Goal: Information Seeking & Learning: Understand process/instructions

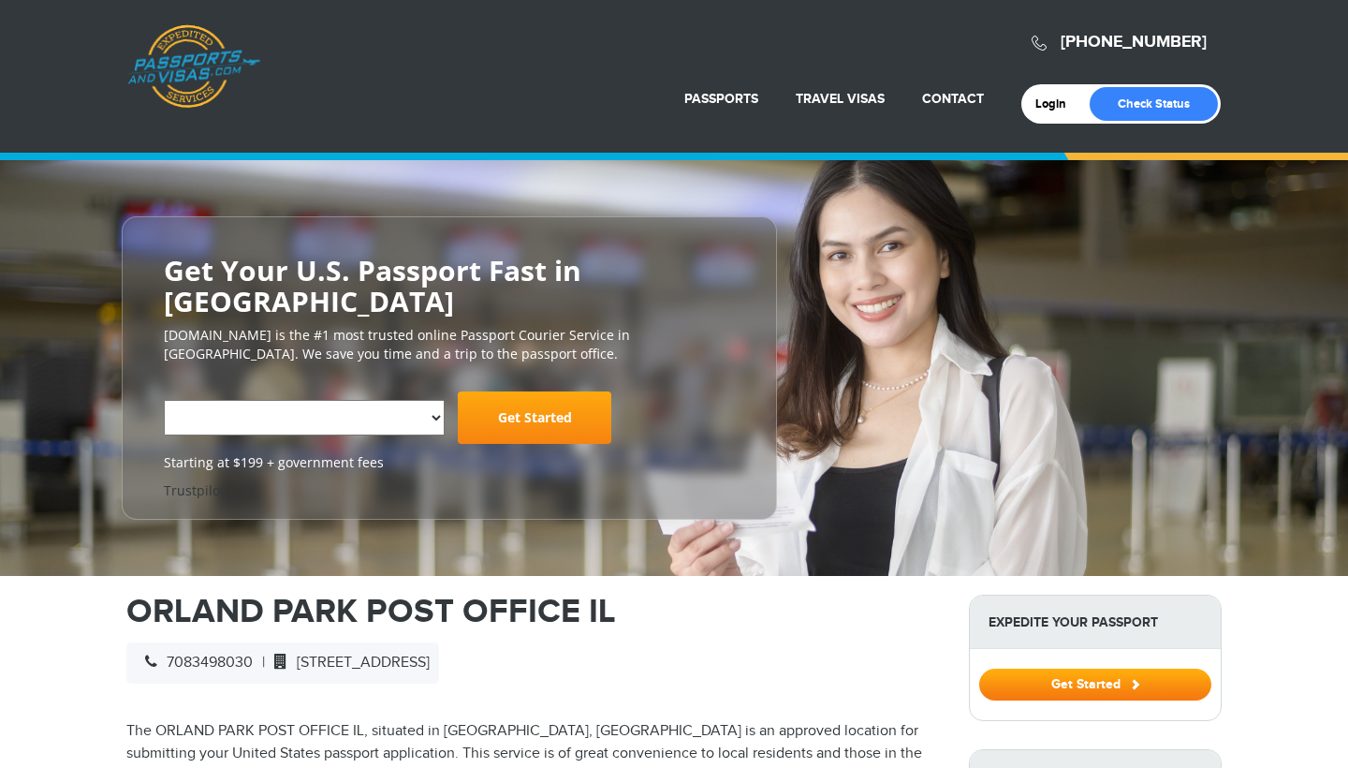
select select "**********"
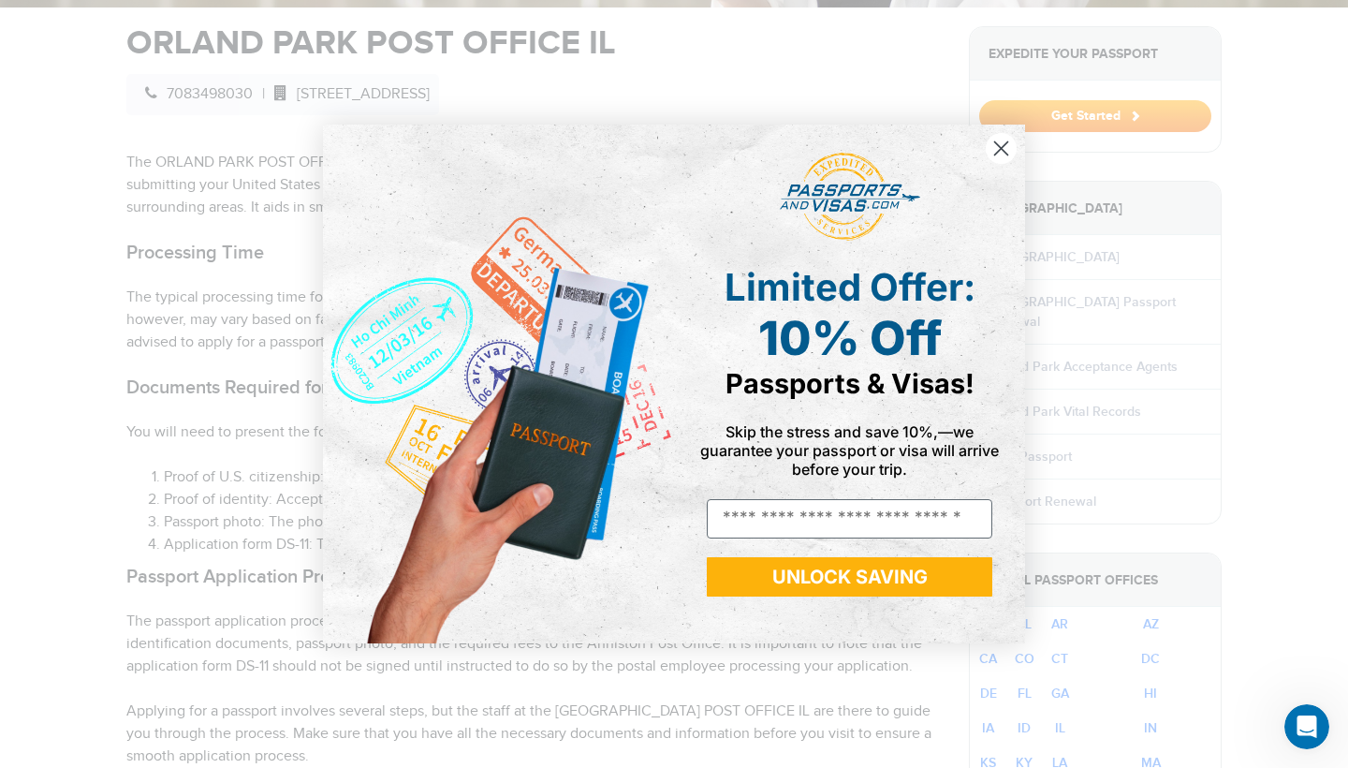
click at [1001, 139] on circle "Close dialog" at bounding box center [1001, 148] width 31 height 31
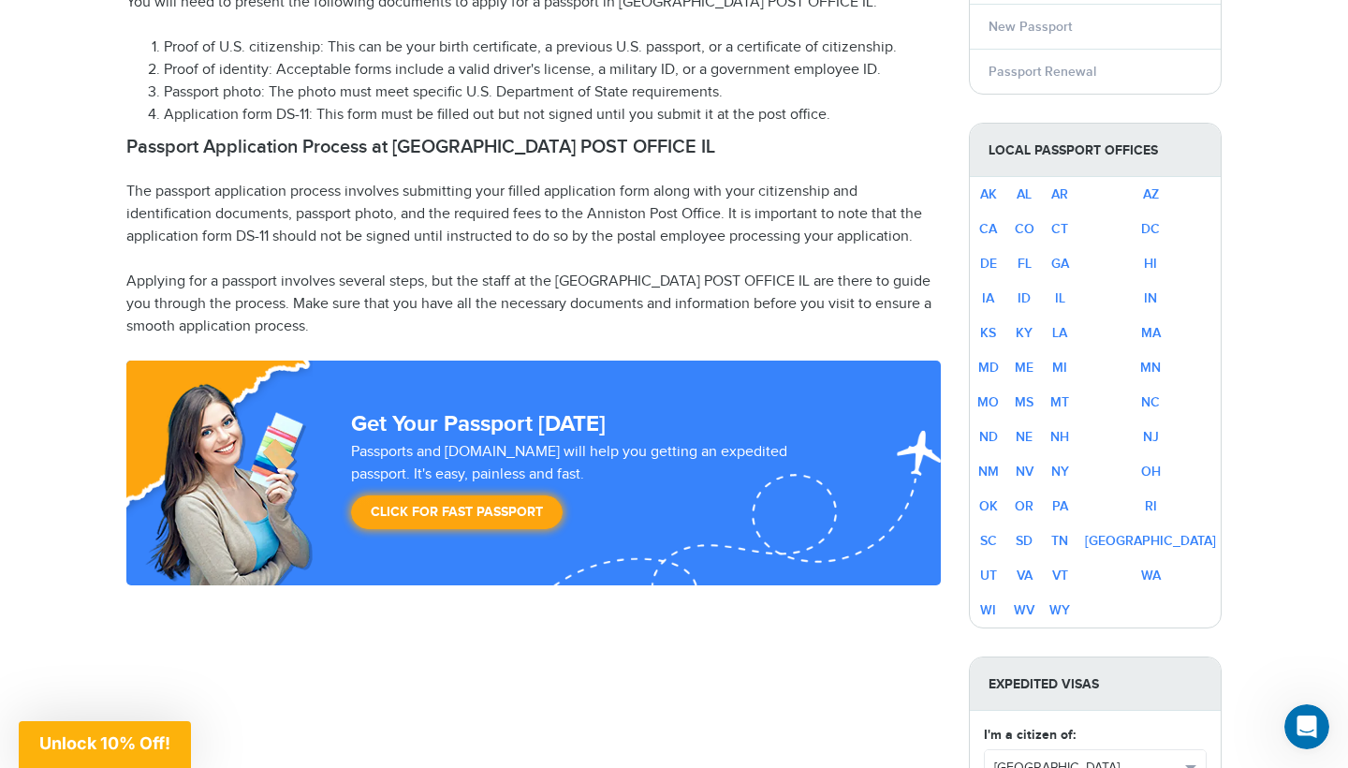
scroll to position [1074, 0]
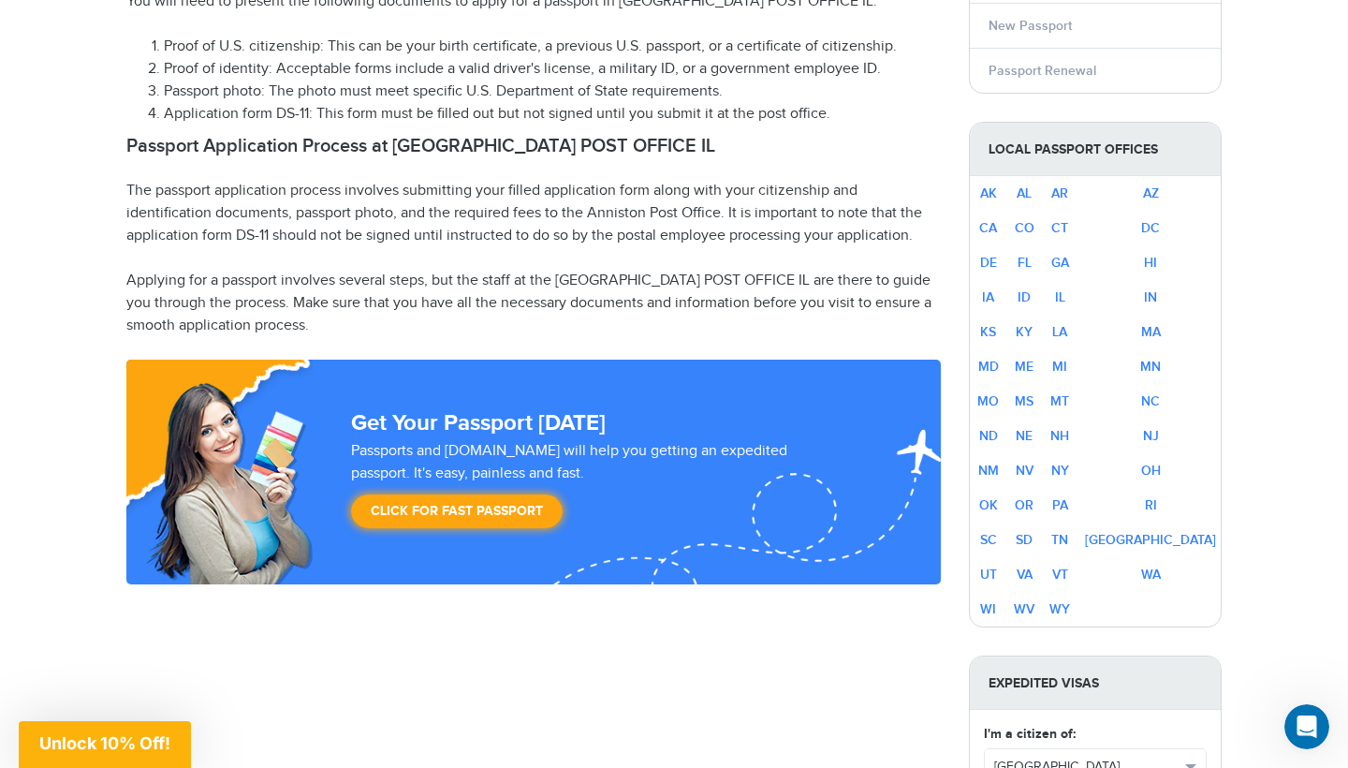
click at [380, 232] on p "The passport application process involves submitting your filled application fo…" at bounding box center [533, 213] width 814 height 67
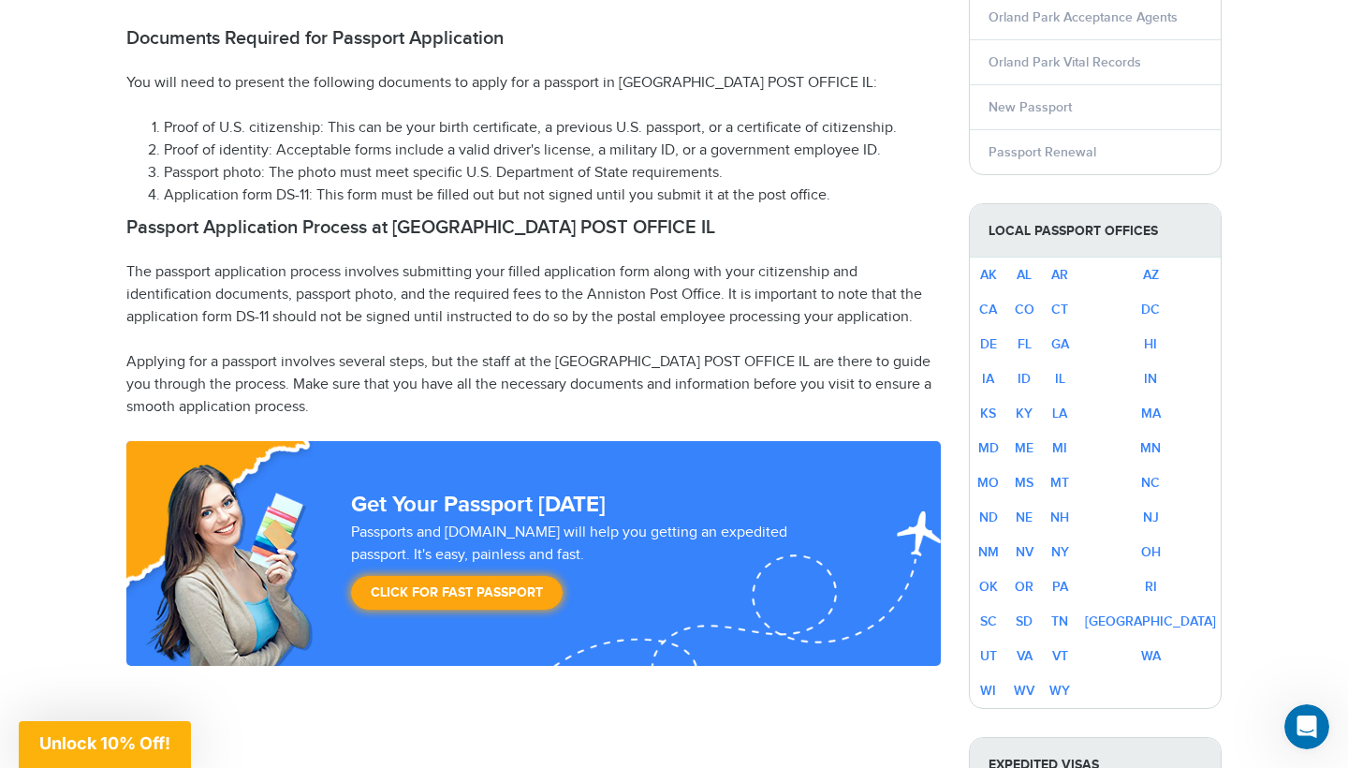
scroll to position [920, 0]
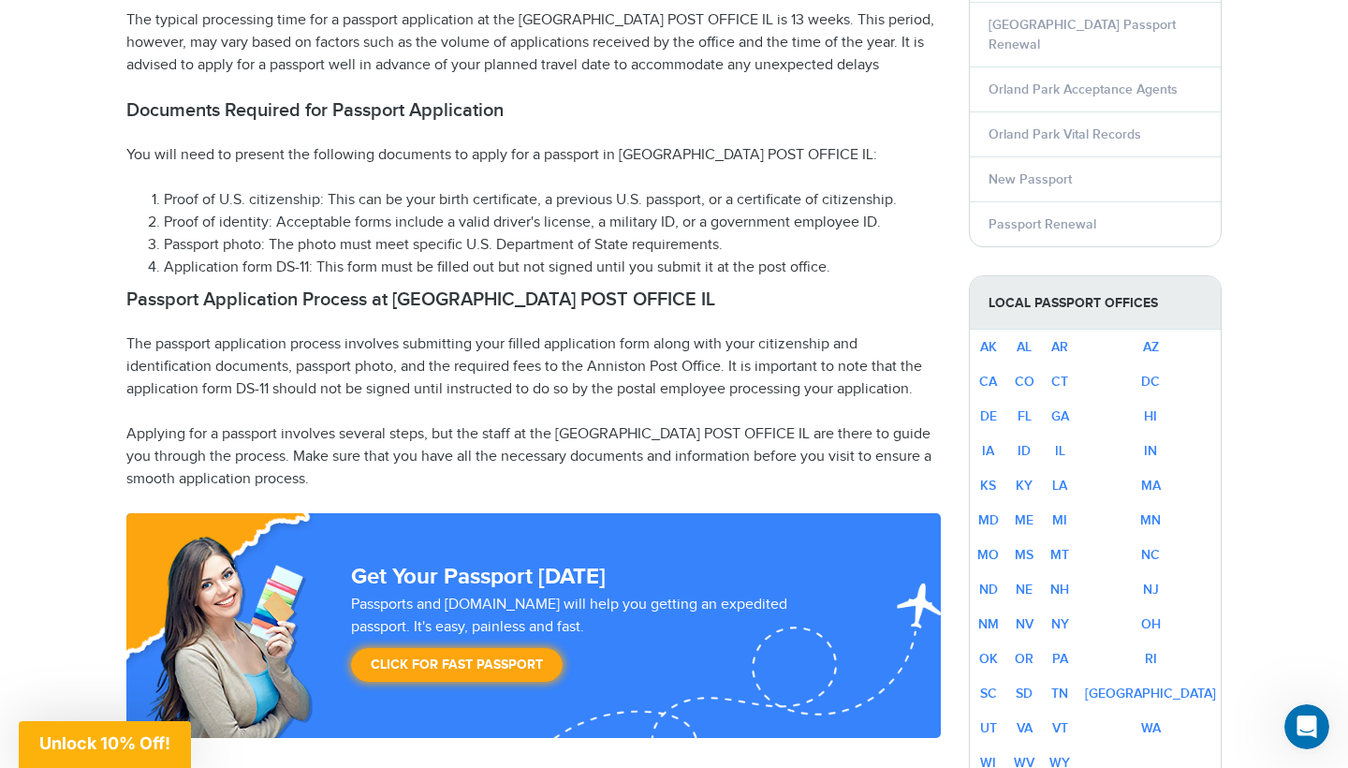
click at [374, 439] on p "Applying for a passport involves several steps, but the staff at the [GEOGRAPHI…" at bounding box center [533, 456] width 814 height 67
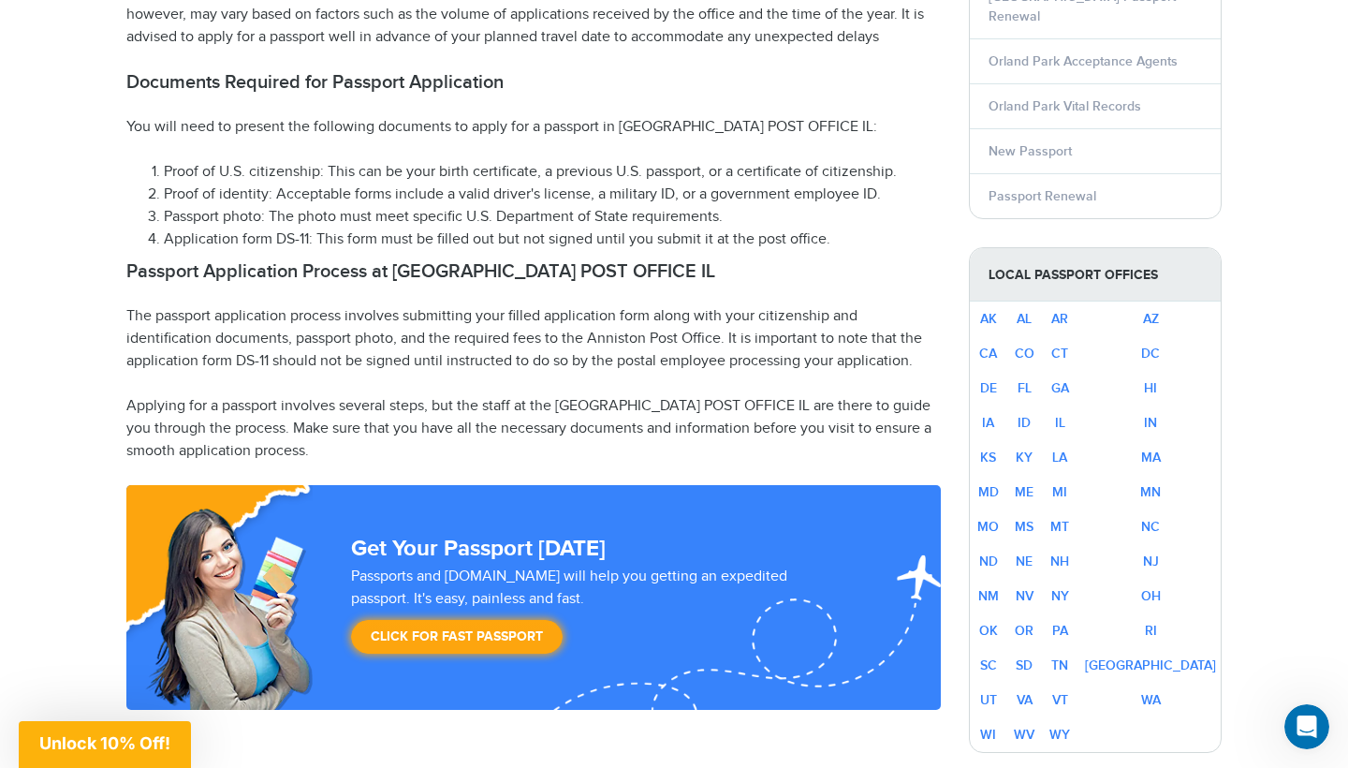
scroll to position [949, 0]
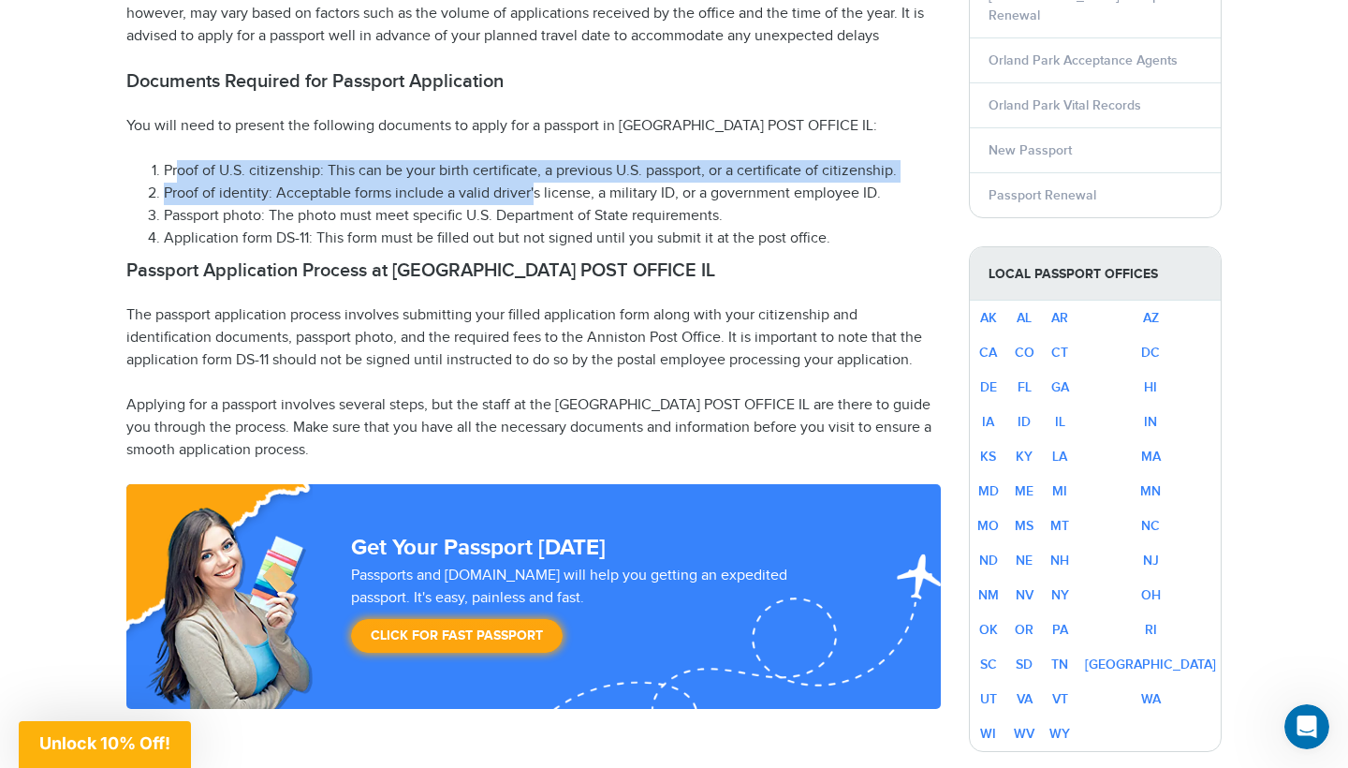
drag, startPoint x: 176, startPoint y: 164, endPoint x: 535, endPoint y: 196, distance: 359.9
click at [535, 196] on ol "Proof of U.S. citizenship: This can be your birth certificate, a previous U.S. …" at bounding box center [533, 205] width 814 height 90
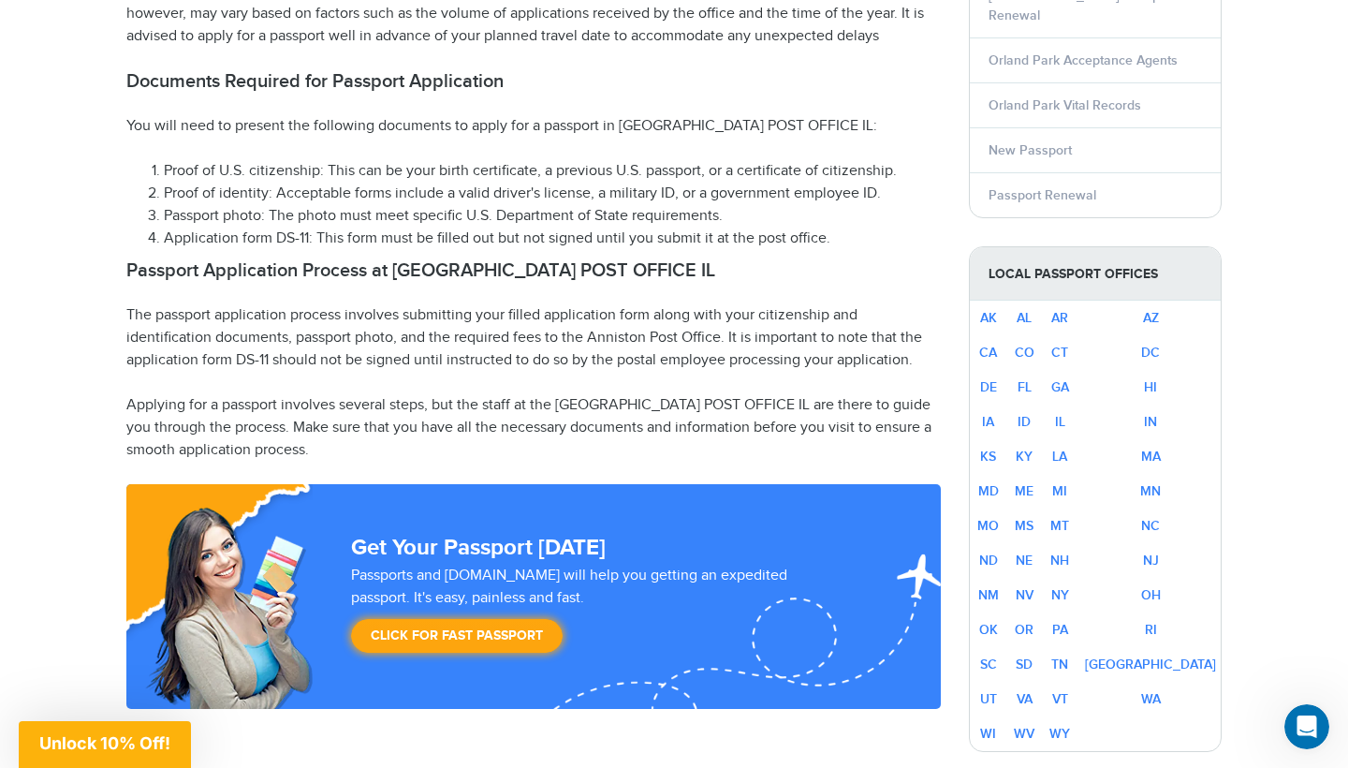
click at [344, 196] on li "Proof of identity: Acceptable forms include a valid driver's license, a militar…" at bounding box center [552, 194] width 777 height 22
click at [414, 213] on li "Passport photo: The photo must meet specific U.S. Department of State requireme…" at bounding box center [552, 216] width 777 height 22
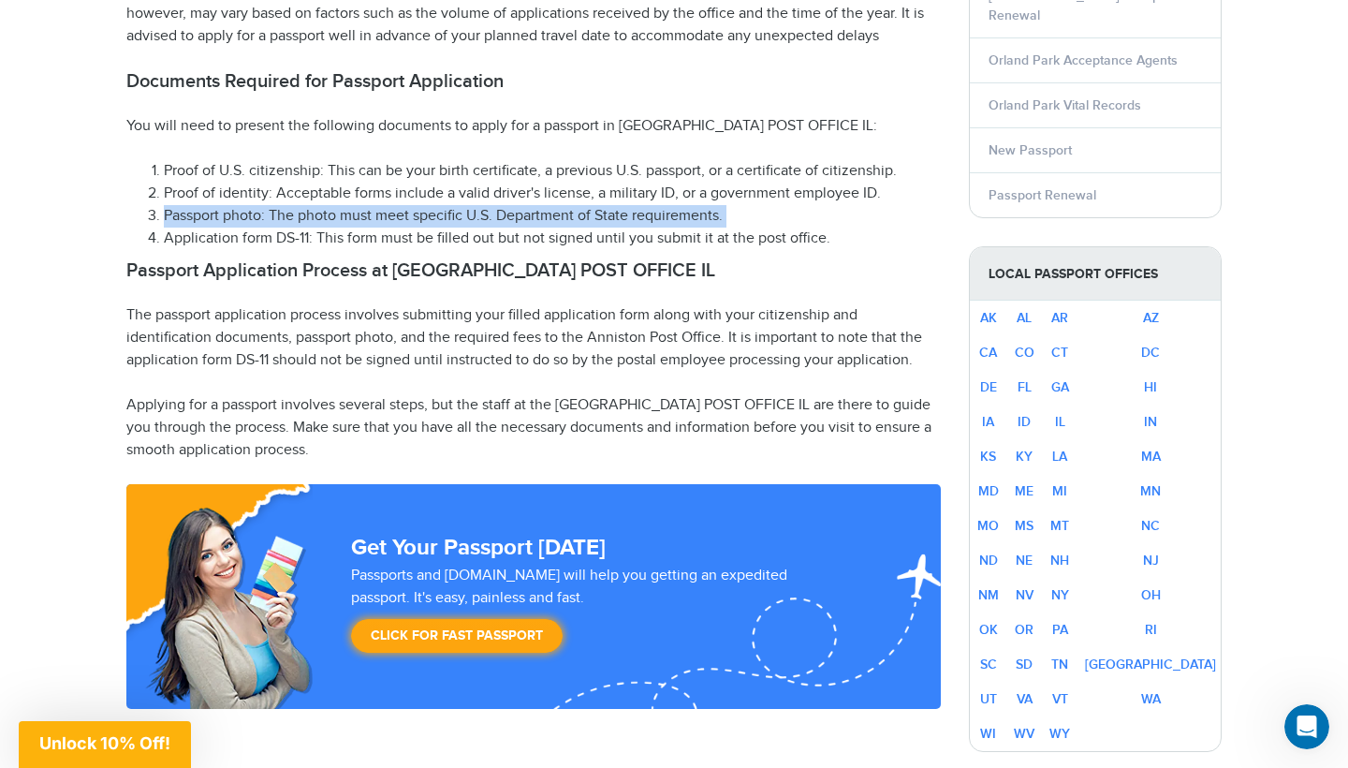
click at [414, 213] on li "Passport photo: The photo must meet specific U.S. Department of State requireme…" at bounding box center [552, 216] width 777 height 22
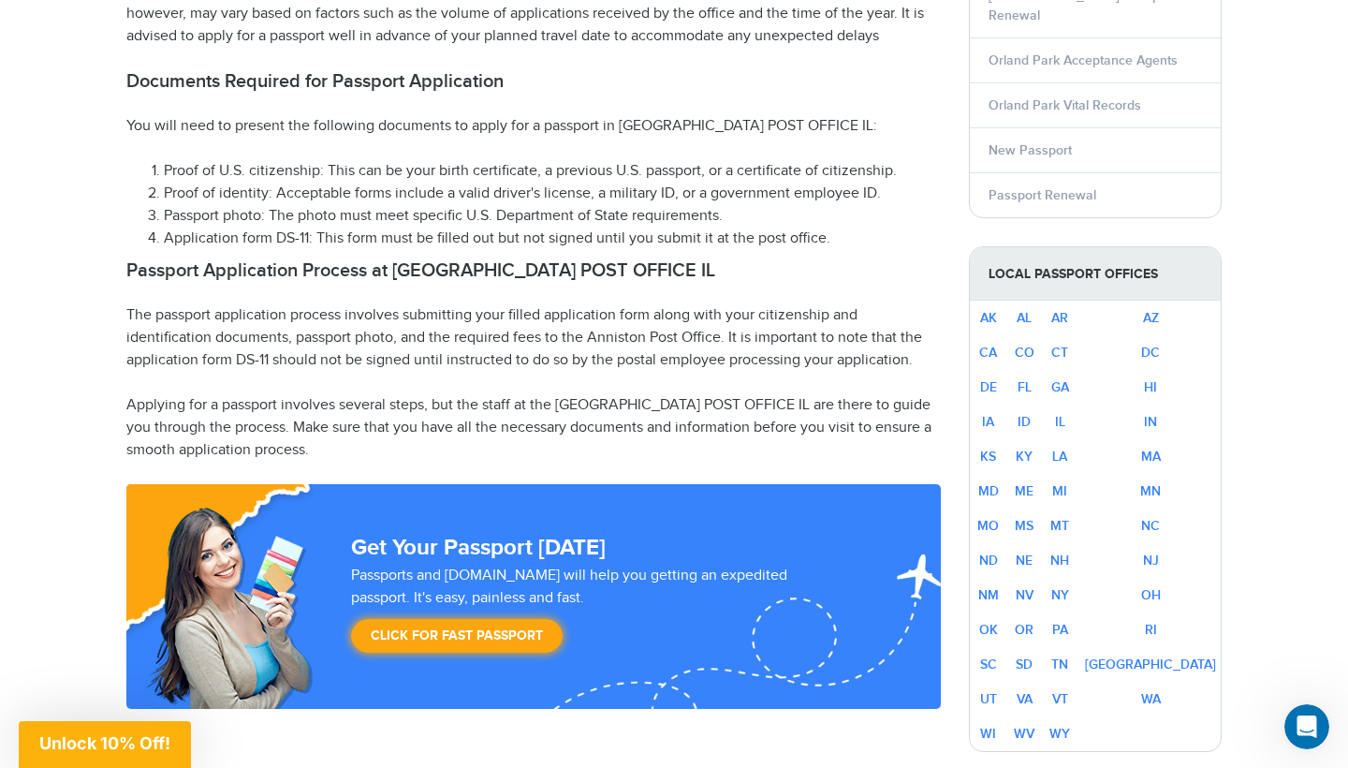
click at [701, 212] on li "Passport photo: The photo must meet specific U.S. Department of State requireme…" at bounding box center [552, 216] width 777 height 22
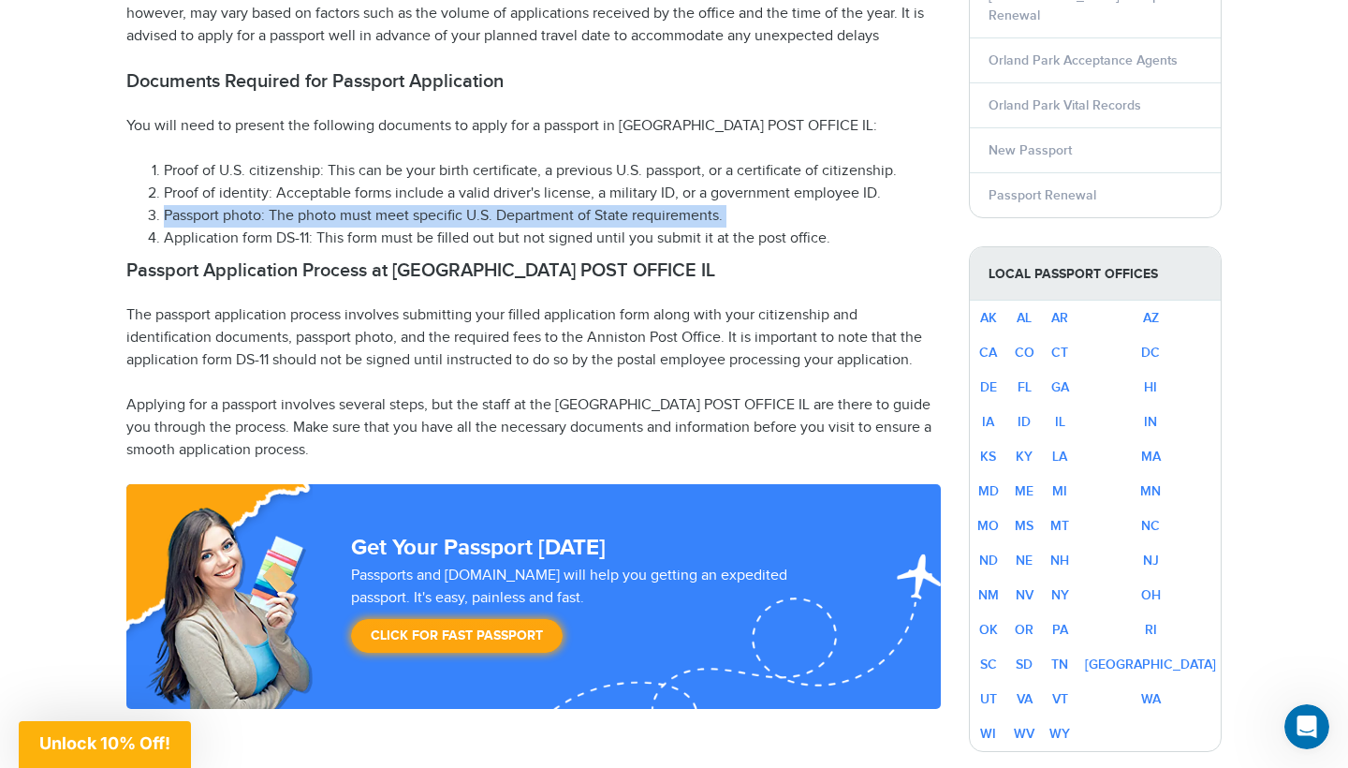
click at [701, 212] on li "Passport photo: The photo must meet specific U.S. Department of State requireme…" at bounding box center [552, 216] width 777 height 22
copy ol "Passport photo: The photo must meet specific U.S. Department of State requireme…"
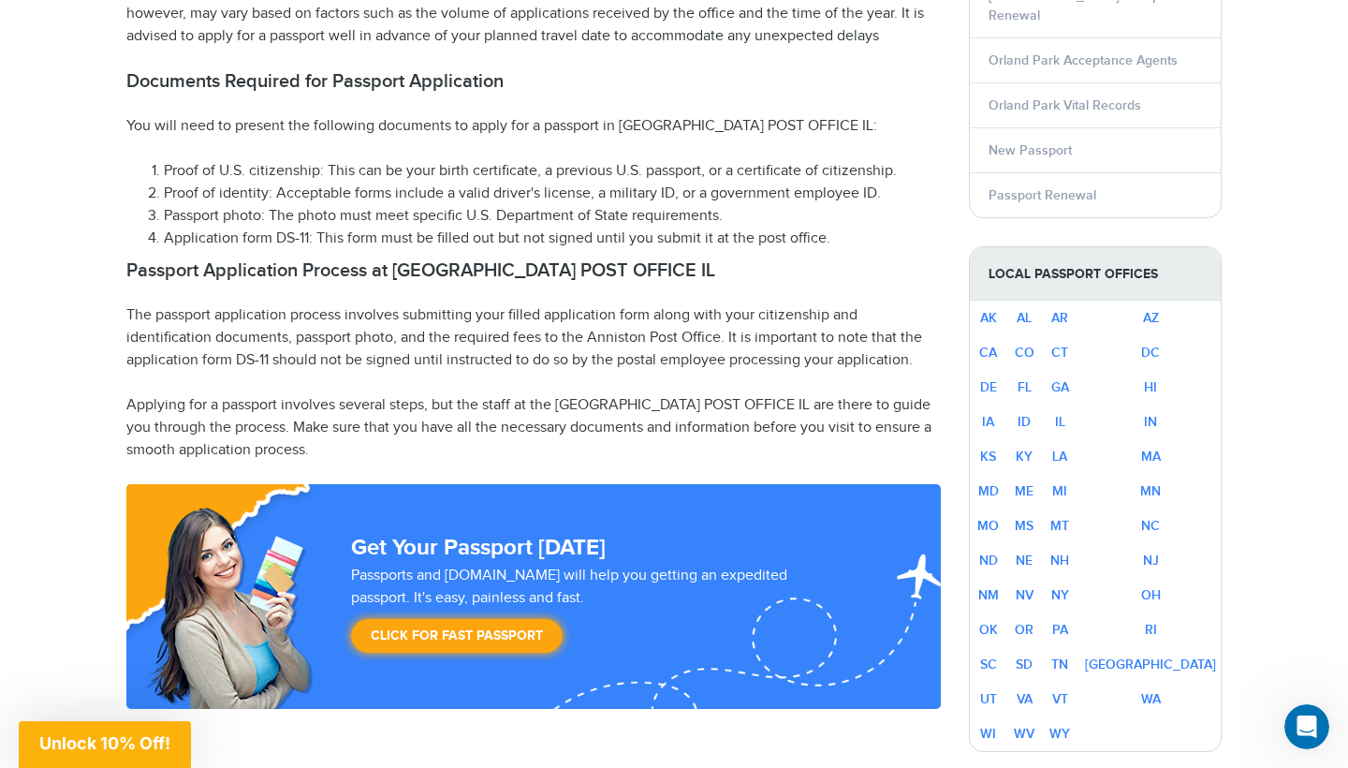
click at [573, 305] on p "The passport application process involves submitting your filled application fo…" at bounding box center [533, 337] width 814 height 67
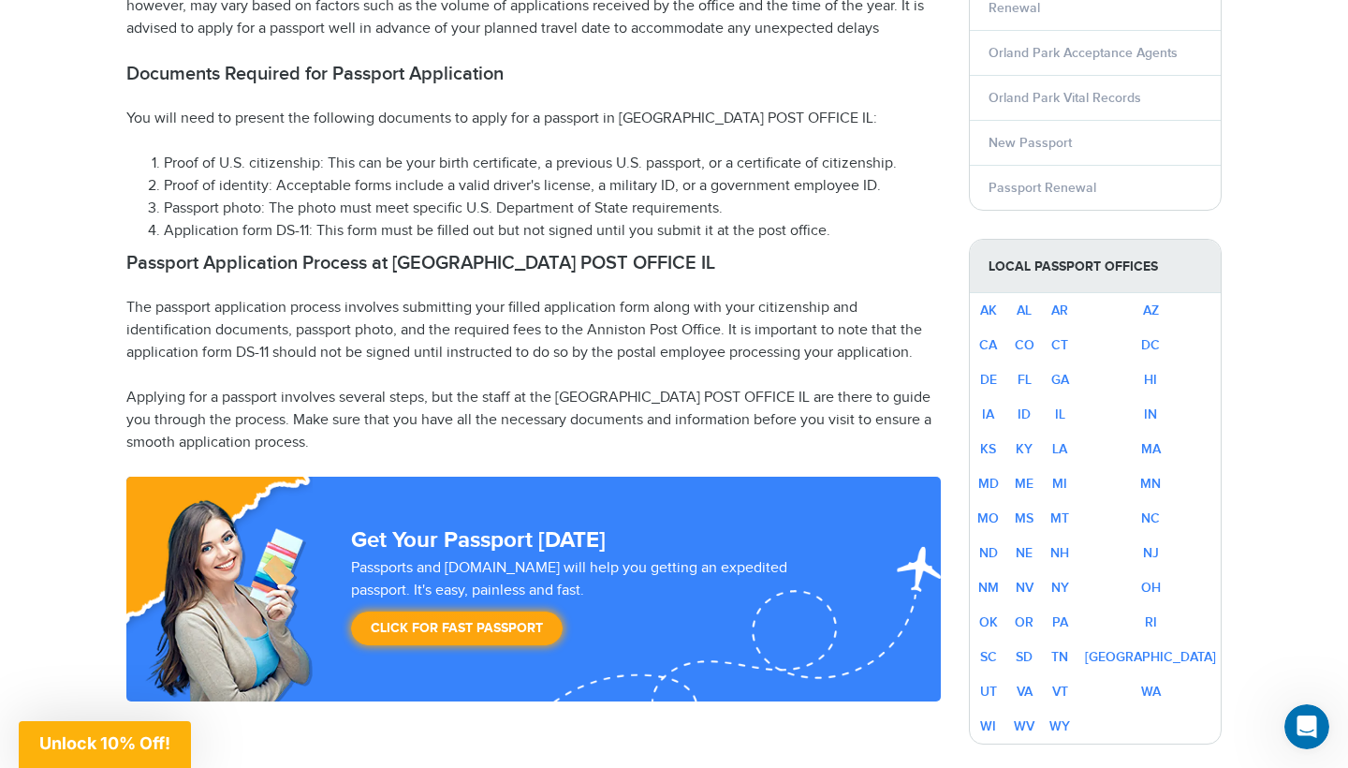
scroll to position [960, 0]
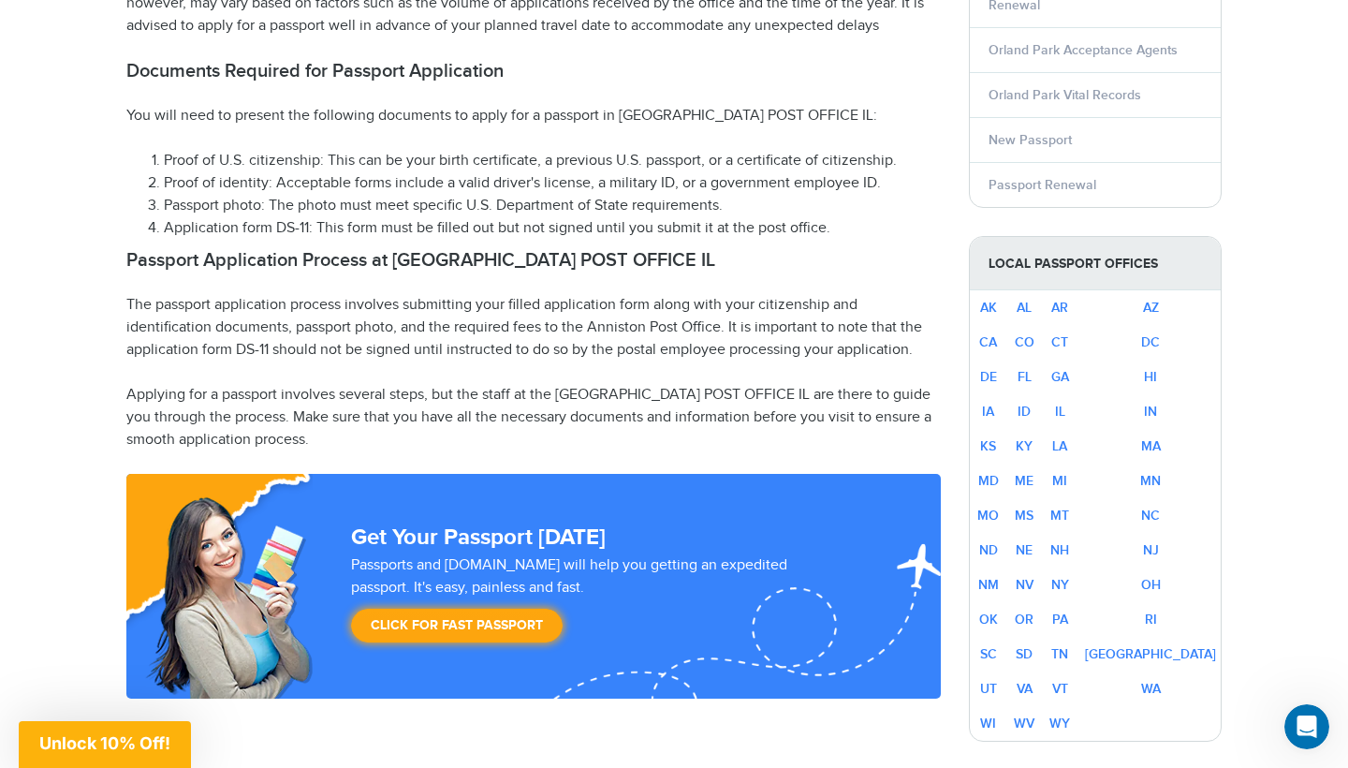
click at [595, 230] on li "Application form DS-11: This form must be filled out but not signed until you s…" at bounding box center [552, 228] width 777 height 22
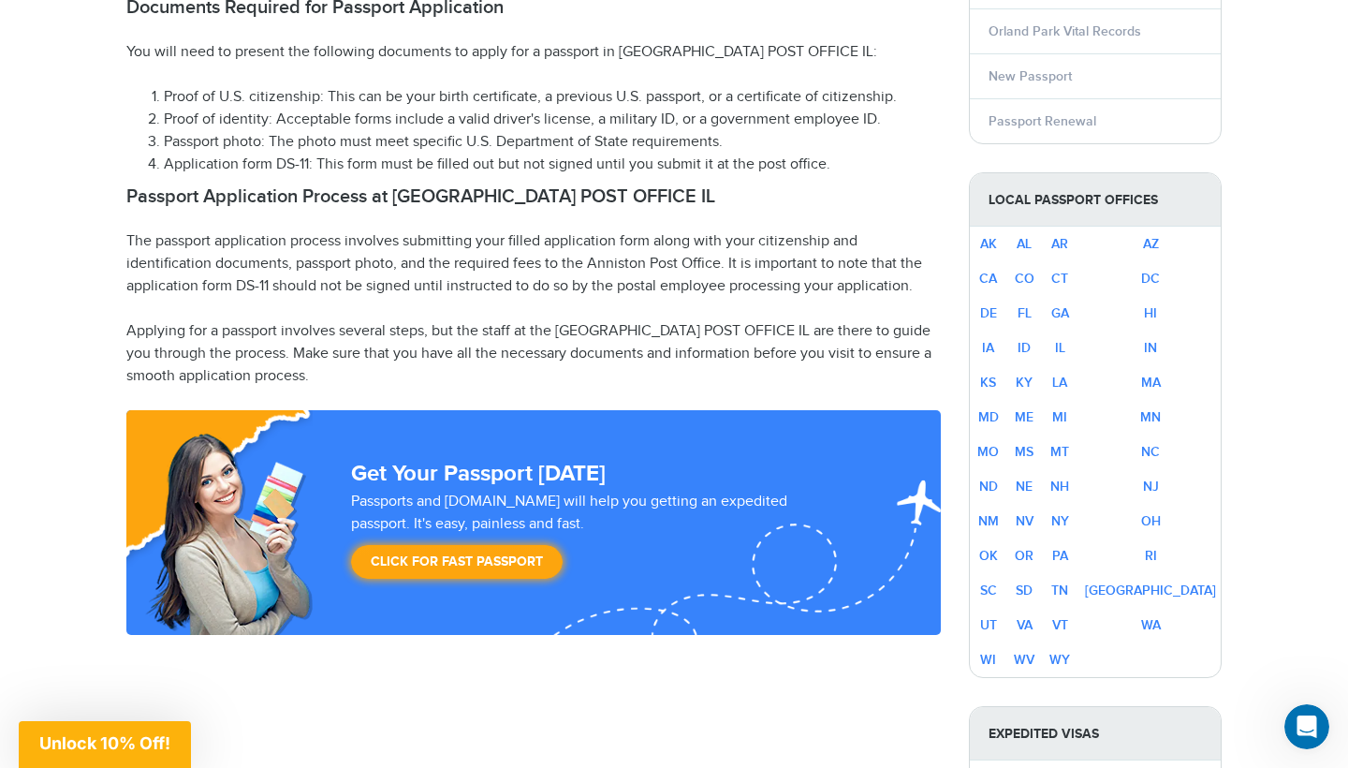
scroll to position [1033, 0]
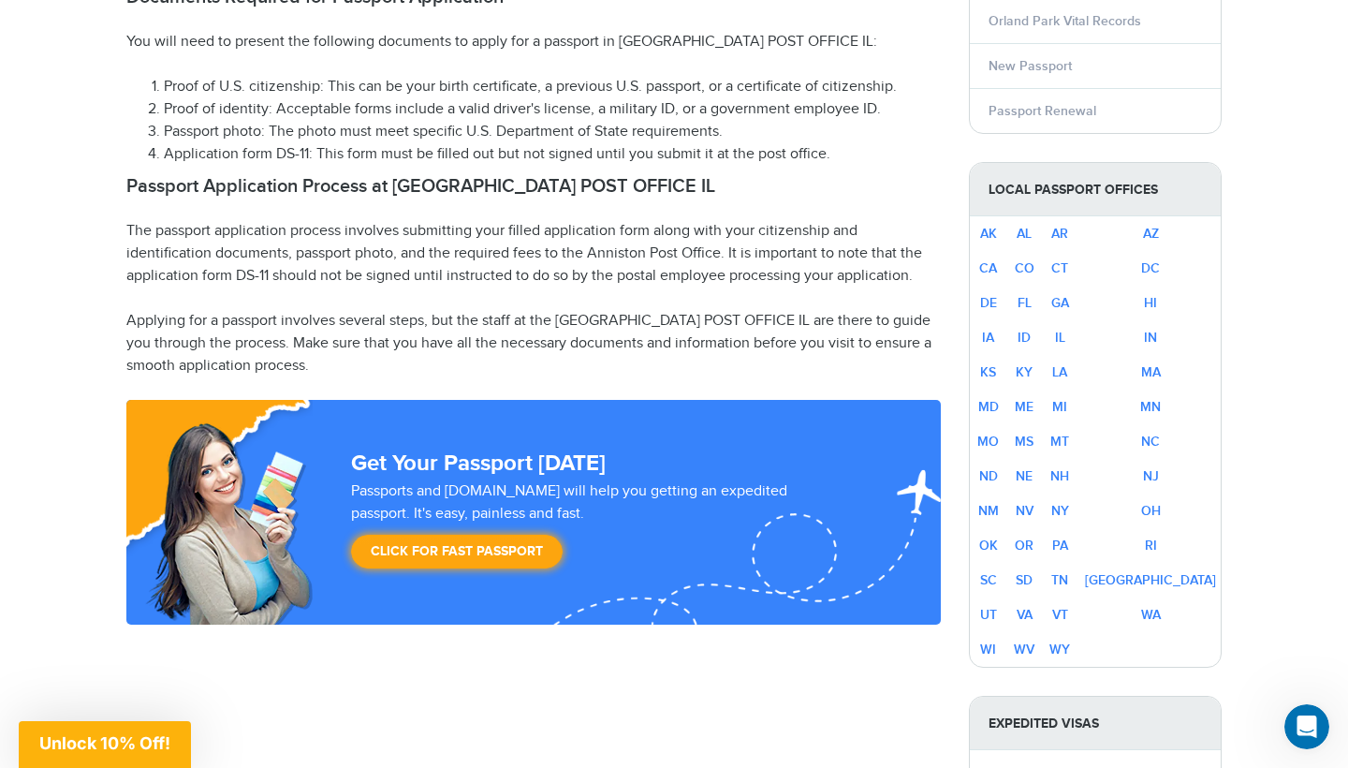
click at [286, 228] on p "The passport application process involves submitting your filled application fo…" at bounding box center [533, 253] width 814 height 67
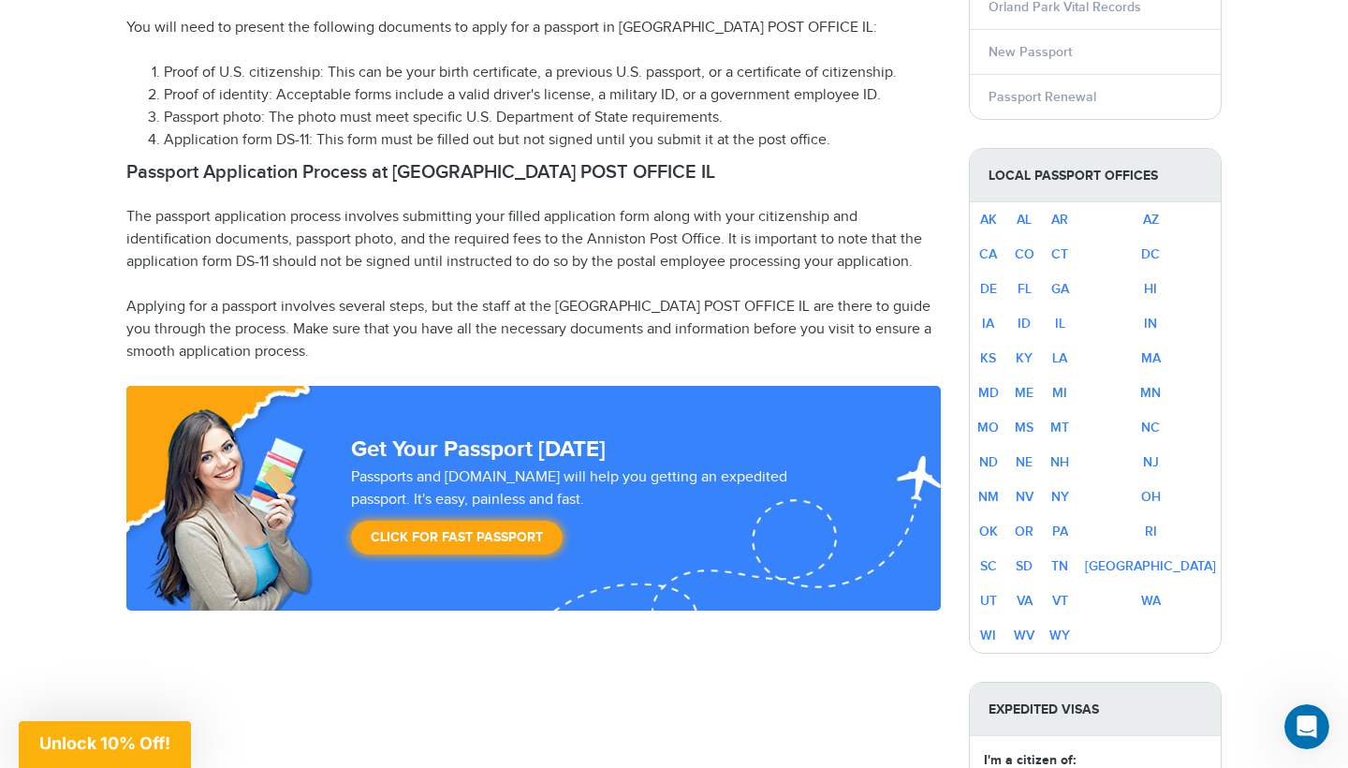
scroll to position [1050, 0]
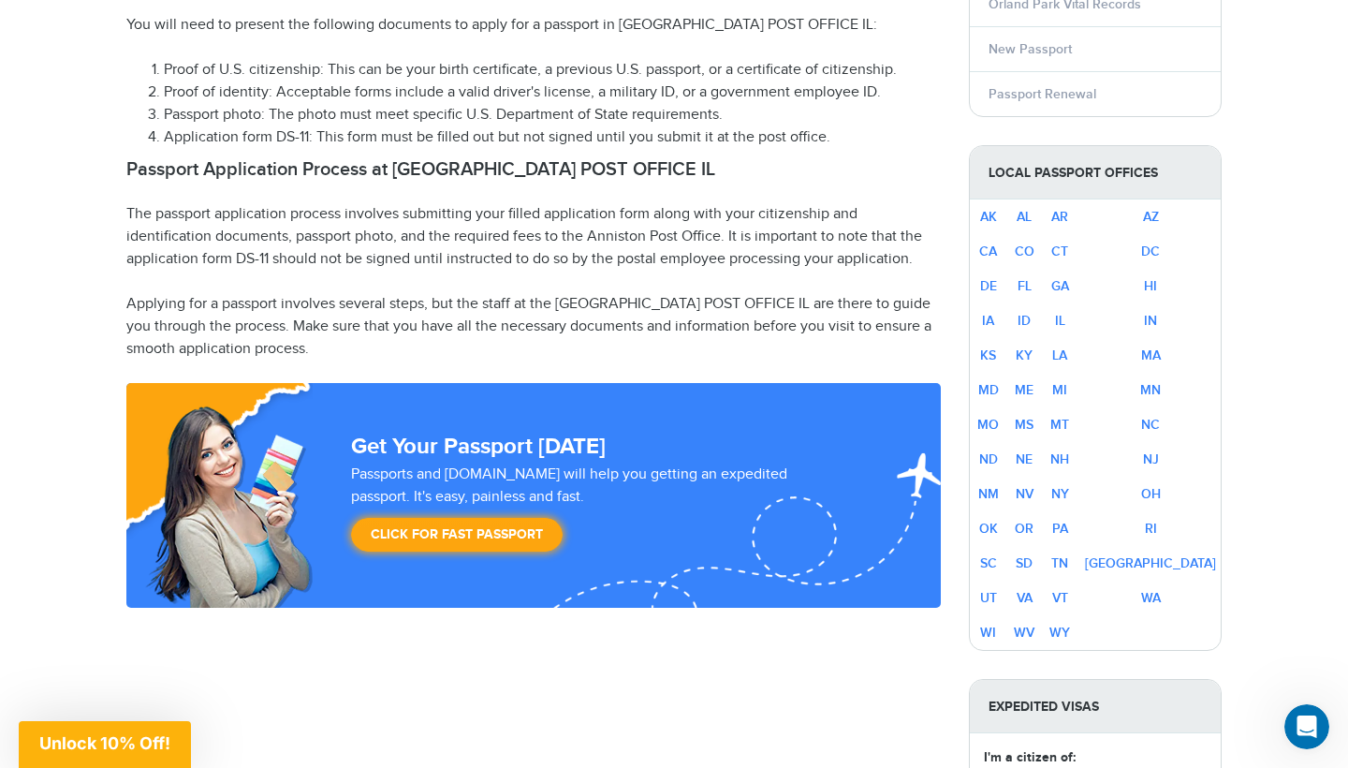
click at [621, 227] on p "The passport application process involves submitting your filled application fo…" at bounding box center [533, 236] width 814 height 67
click at [628, 233] on p "The passport application process involves submitting your filled application fo…" at bounding box center [533, 236] width 814 height 67
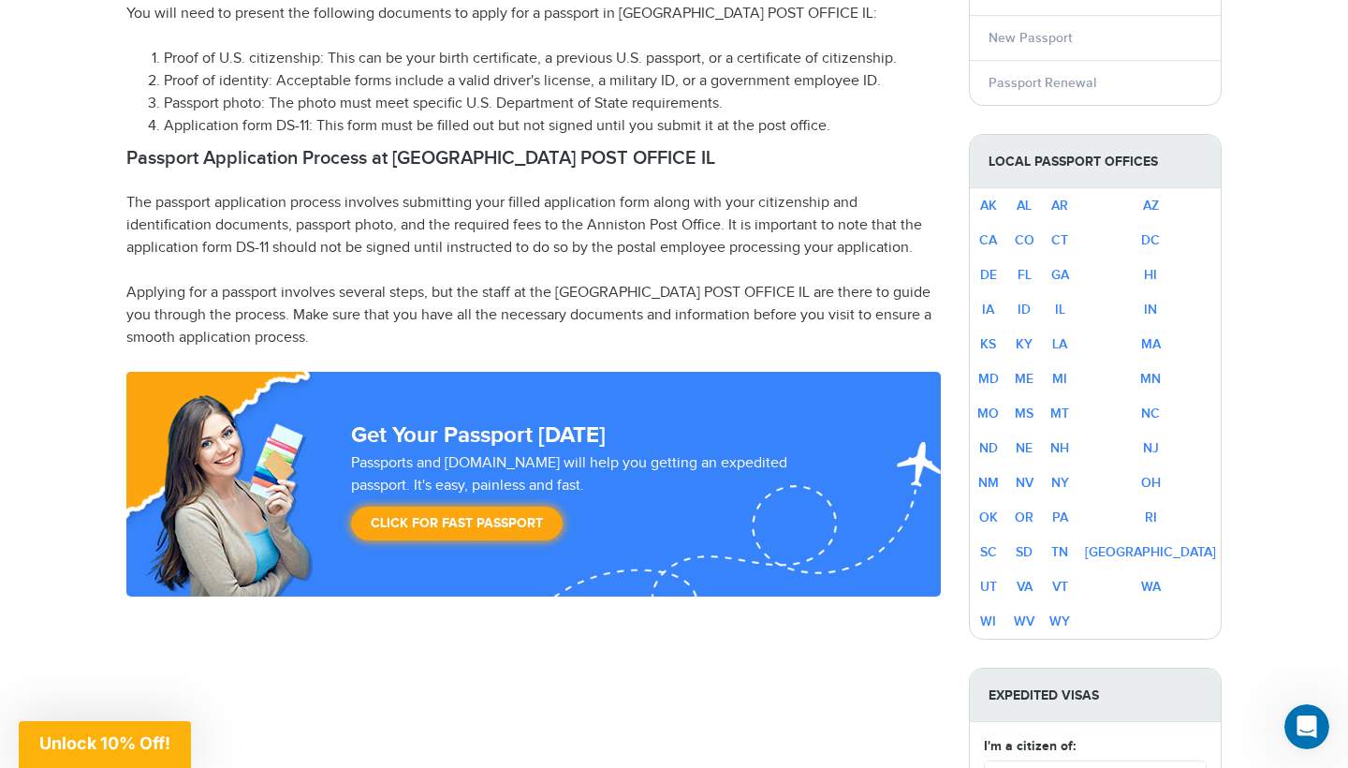
click at [348, 283] on p "Applying for a passport involves several steps, but the staff at the [GEOGRAPHI…" at bounding box center [533, 315] width 814 height 67
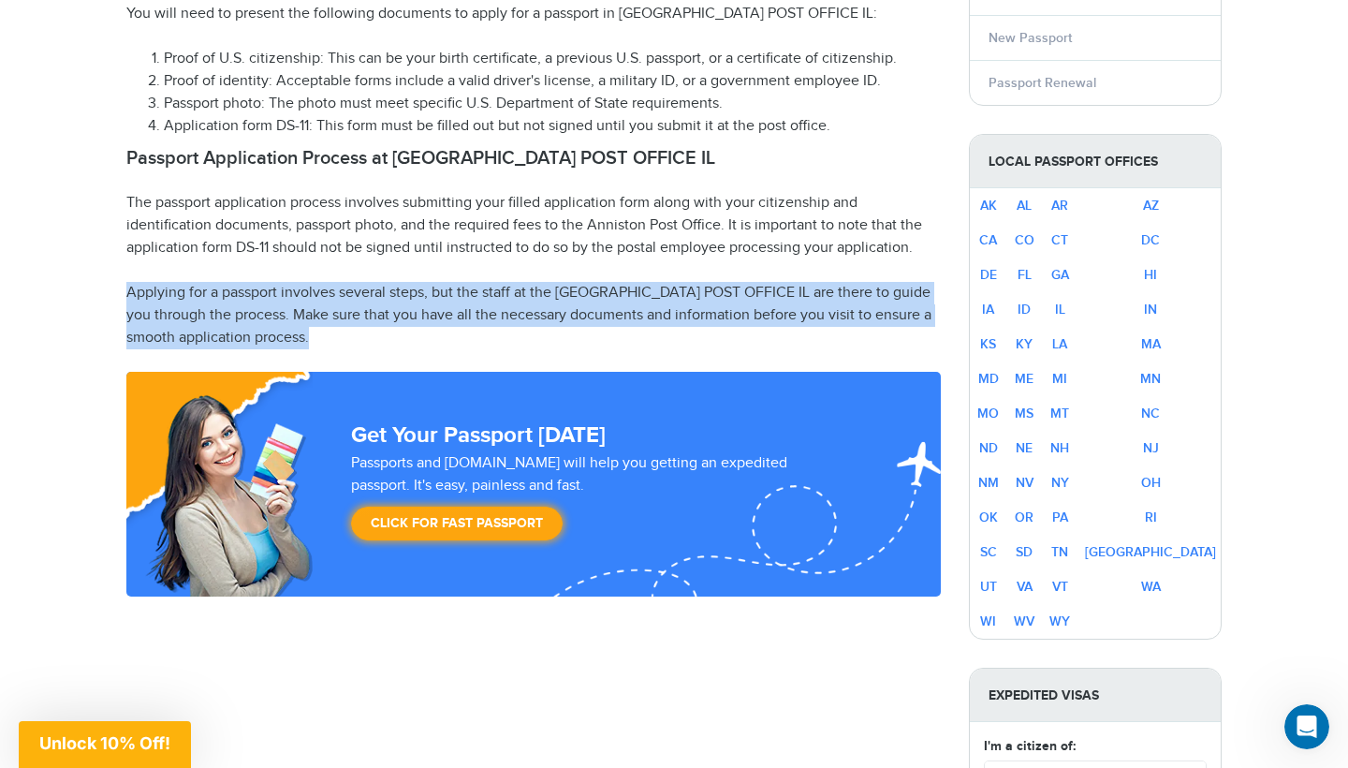
click at [348, 283] on p "Applying for a passport involves several steps, but the staff at the [GEOGRAPHI…" at bounding box center [533, 315] width 814 height 67
click at [404, 320] on p "Applying for a passport involves several steps, but the staff at the [GEOGRAPHI…" at bounding box center [533, 315] width 814 height 67
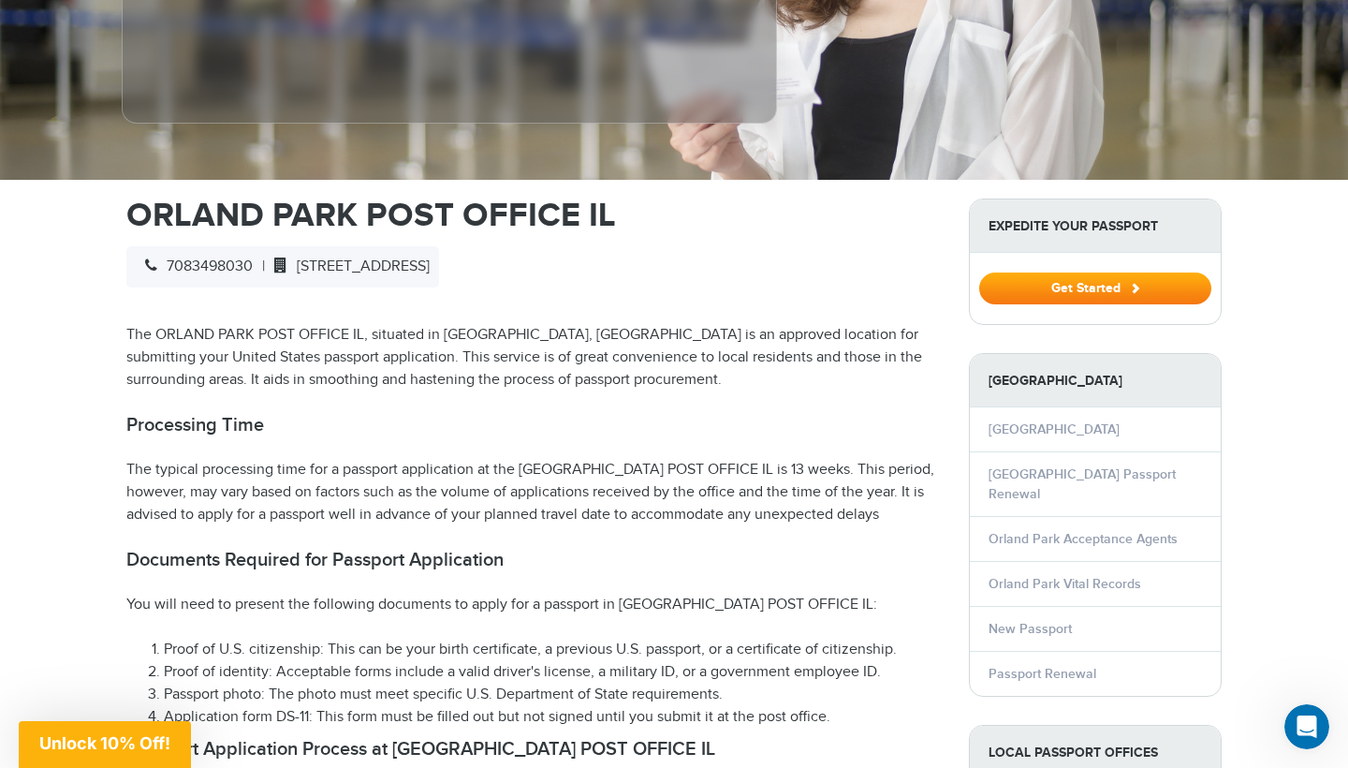
scroll to position [484, 0]
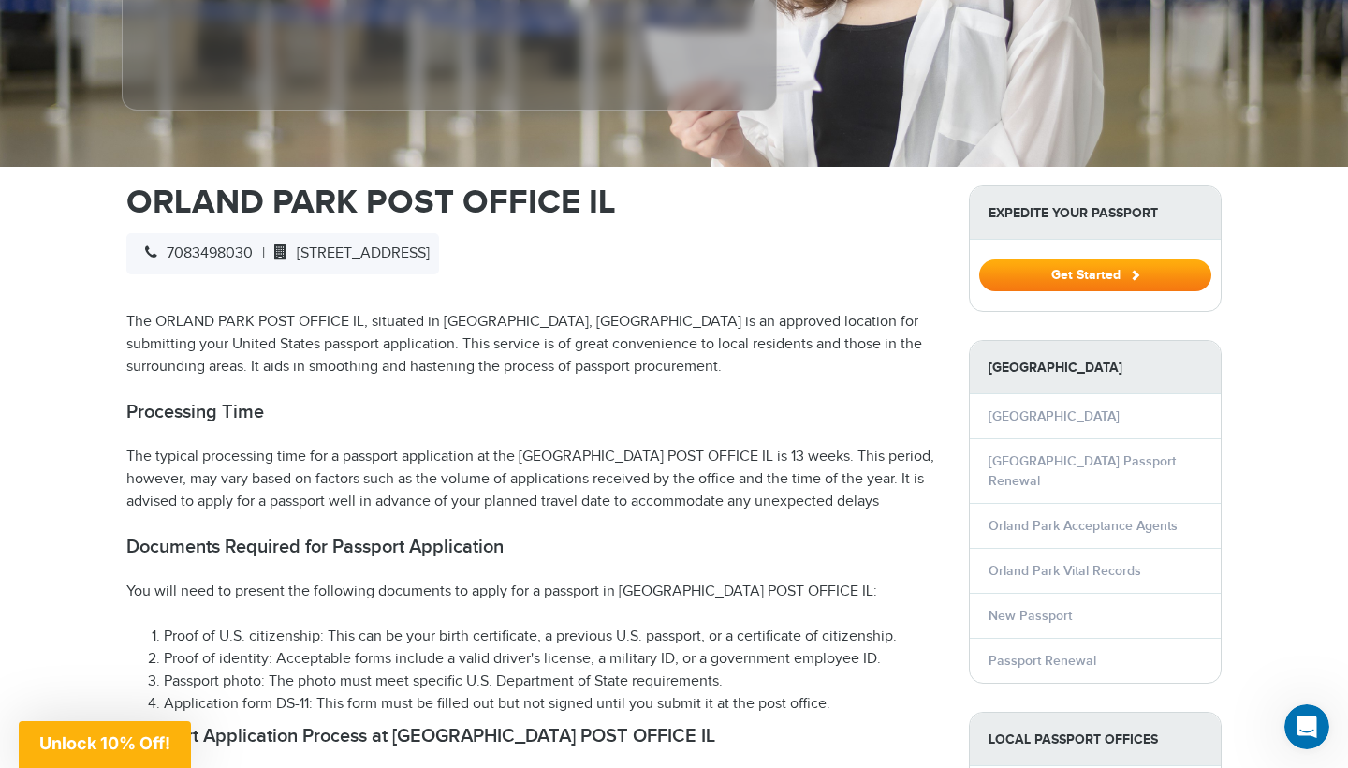
click at [387, 342] on p "The ORLAND PARK POST OFFICE IL, situated in [GEOGRAPHIC_DATA], [GEOGRAPHIC_DATA…" at bounding box center [533, 344] width 814 height 67
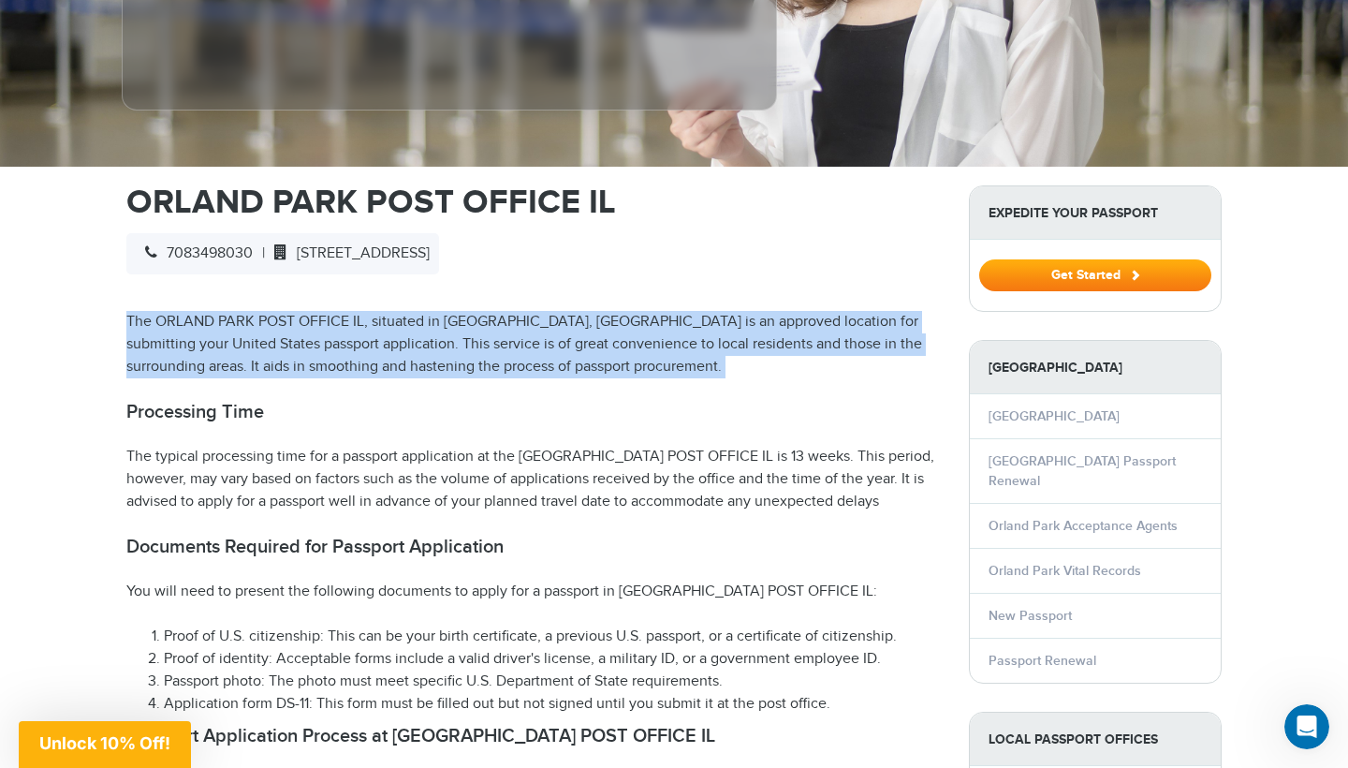
click at [387, 342] on p "The ORLAND PARK POST OFFICE IL, situated in [GEOGRAPHIC_DATA], [GEOGRAPHIC_DATA…" at bounding box center [533, 344] width 814 height 67
click at [527, 350] on p "The ORLAND PARK POST OFFICE IL, situated in [GEOGRAPHIC_DATA], [GEOGRAPHIC_DATA…" at bounding box center [533, 344] width 814 height 67
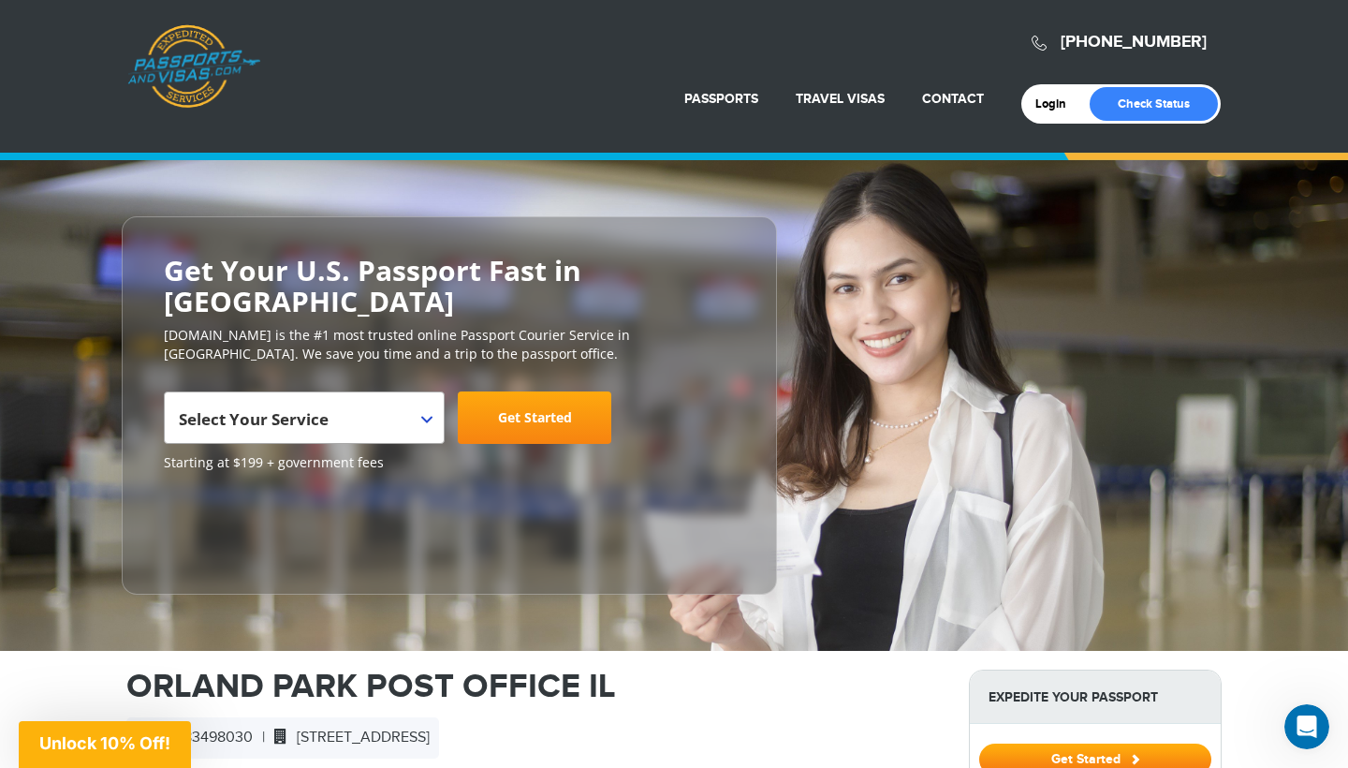
scroll to position [0, 0]
